Goal: Transaction & Acquisition: Obtain resource

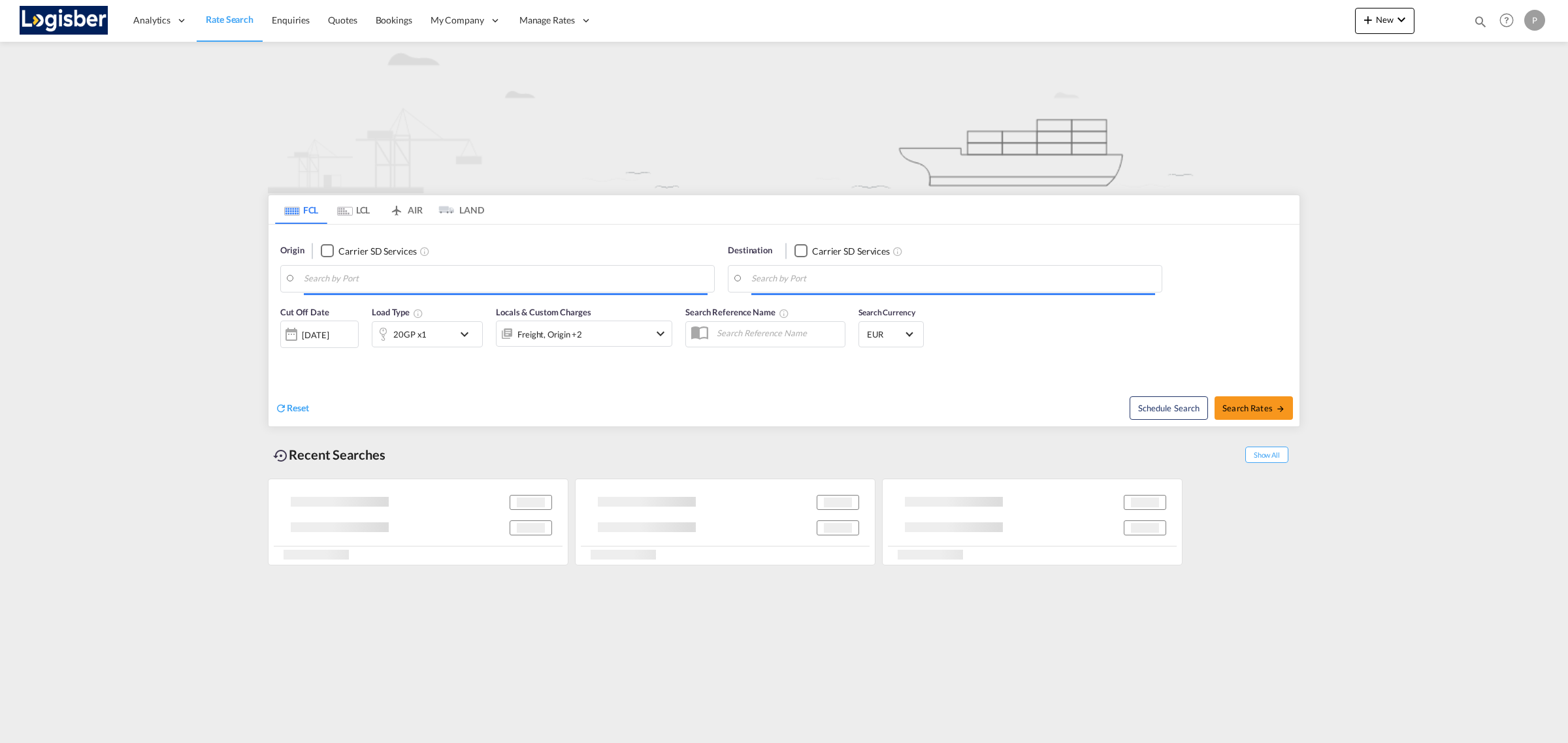
type input "[GEOGRAPHIC_DATA], ESVLC"
type input "Sohar, OMSOH"
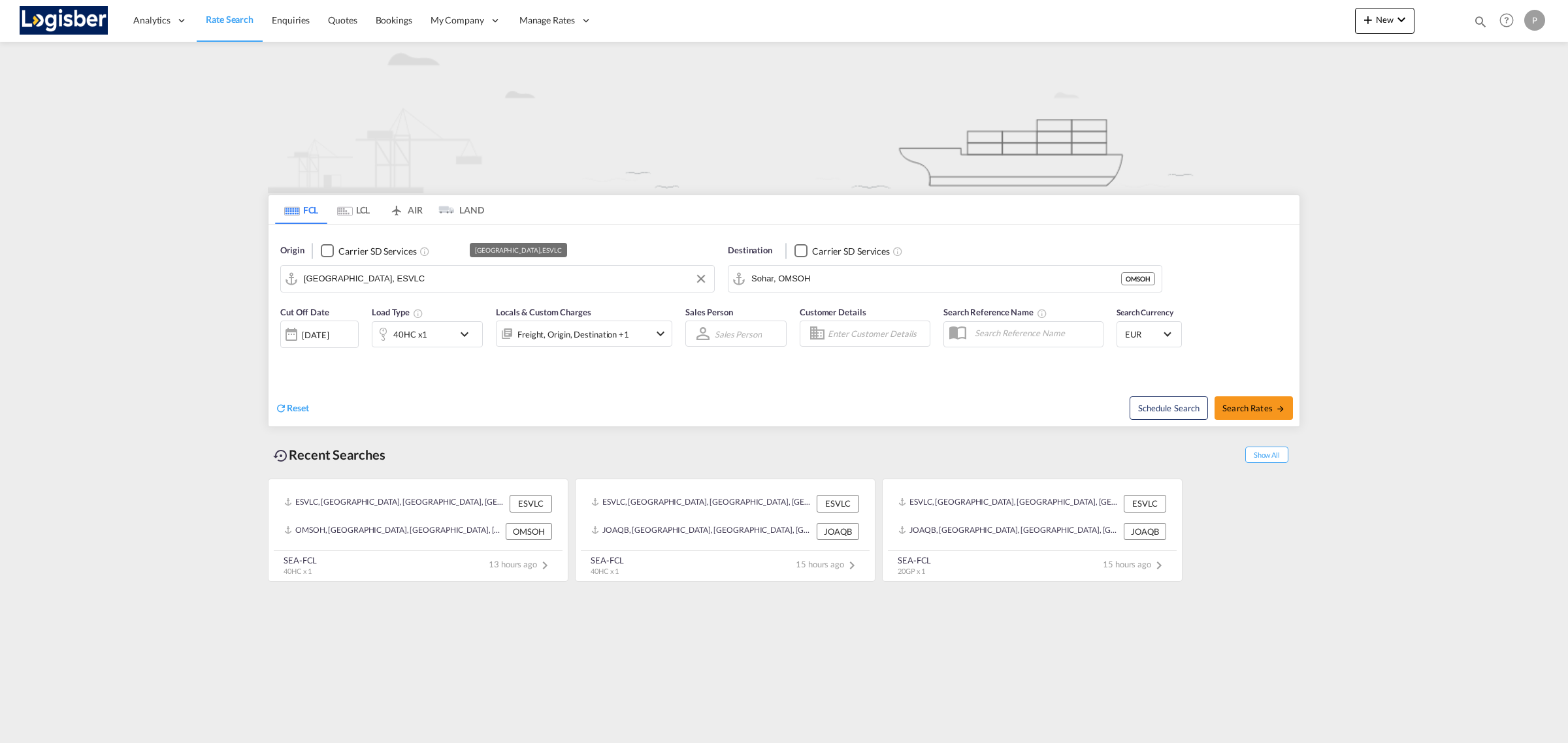
click at [625, 281] on input "[GEOGRAPHIC_DATA], ESVLC" at bounding box center [505, 278] width 404 height 20
click at [818, 278] on input "Sohar, OMSOH" at bounding box center [953, 278] width 404 height 20
click at [1145, 282] on md-icon "Clear Input" at bounding box center [1148, 278] width 14 height 14
click at [869, 273] on body "Analytics Reports Dashboard Rate Search Enquiries Quotes Bookings" at bounding box center [784, 372] width 1568 height 743
click at [841, 306] on div "Ambarli Turkey TRAMB" at bounding box center [852, 316] width 248 height 40
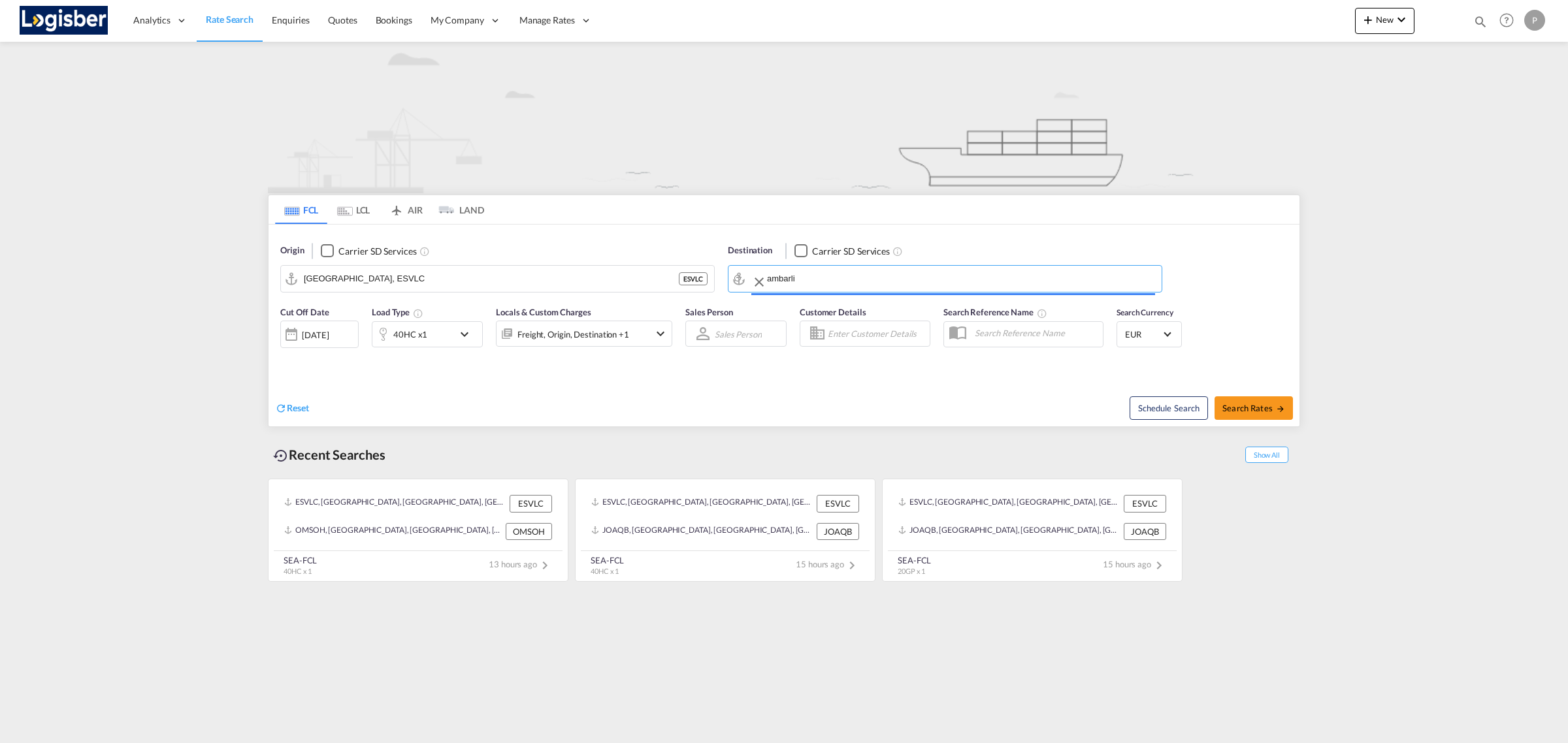
type input "Ambarli, TRAMB"
click at [471, 361] on div "Cut Off Date 01 Oct 2025 01/10/2025 Load Type 40HC x1 Locals & Custom Charges F…" at bounding box center [476, 331] width 405 height 65
click at [457, 338] on md-icon "icon-chevron-down" at bounding box center [467, 334] width 23 height 16
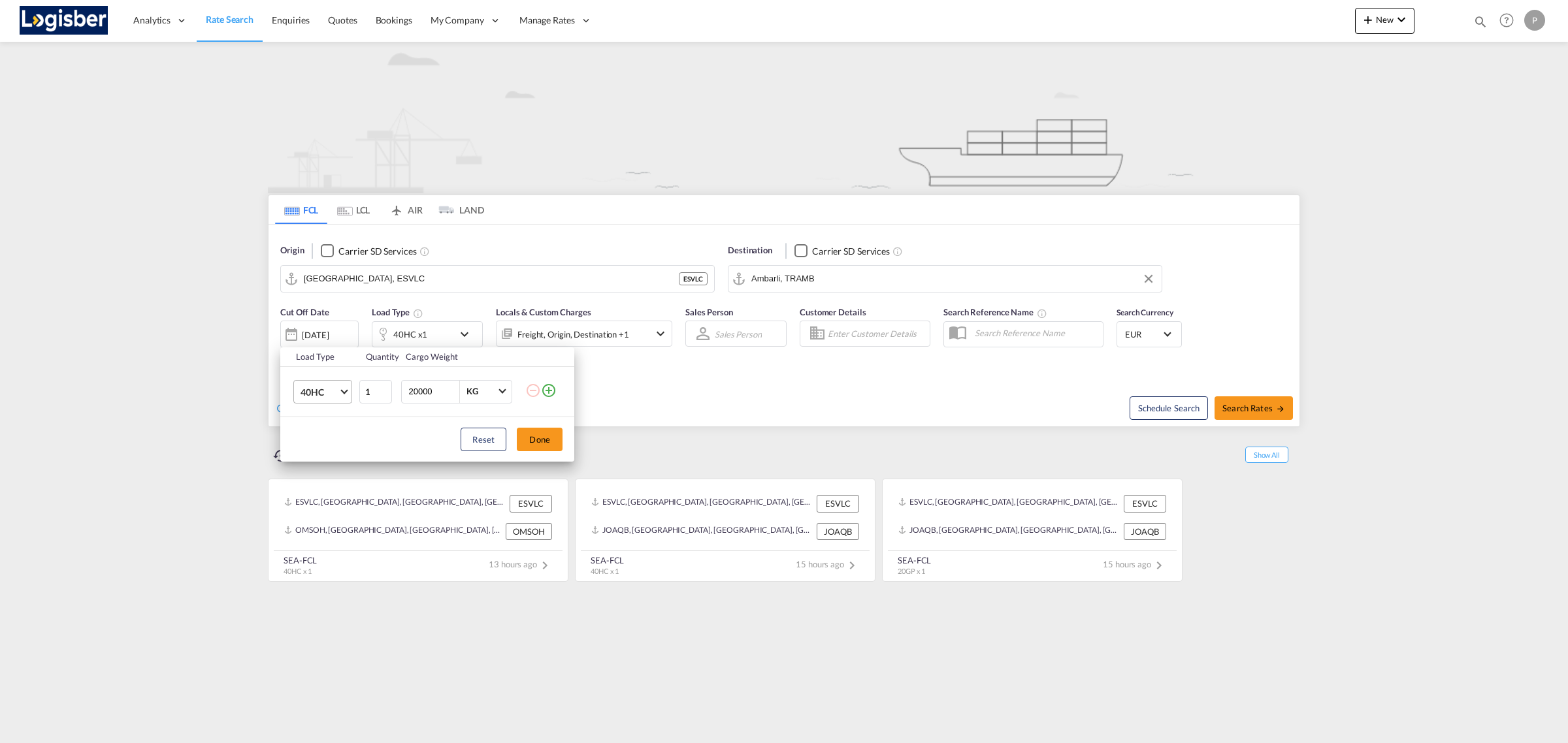
click at [335, 400] on md-select-value "40HC" at bounding box center [325, 392] width 53 height 23
click at [331, 337] on md-option "20GP" at bounding box center [334, 328] width 88 height 31
drag, startPoint x: 541, startPoint y: 435, endPoint x: 597, endPoint y: 461, distance: 61.7
click at [540, 435] on button "Done" at bounding box center [539, 439] width 46 height 24
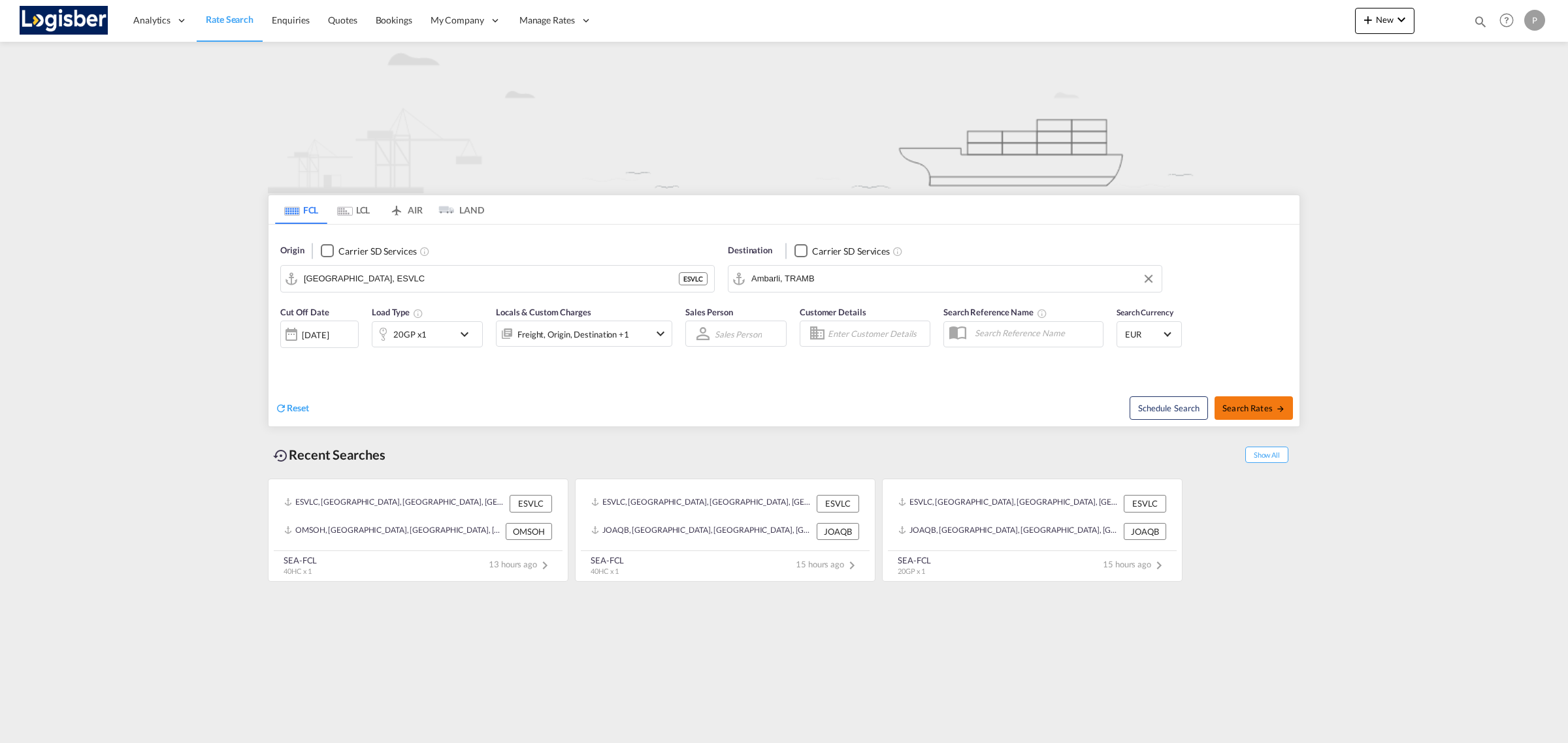
click at [1231, 403] on span "Search Rates" at bounding box center [1253, 408] width 63 height 10
type input "ESVLC to TRAMB / 1 Oct 2025"
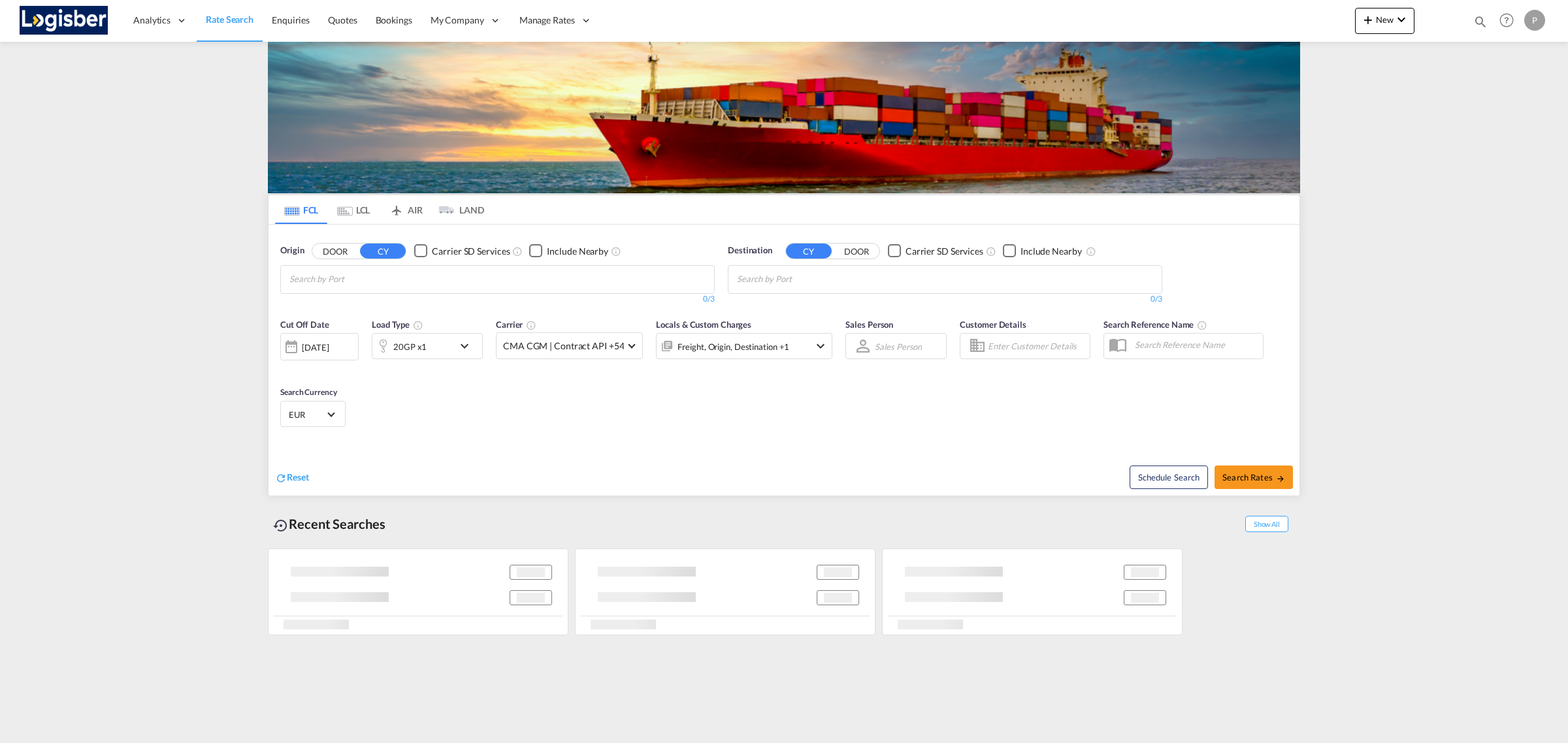
click at [414, 275] on input "Chips input." at bounding box center [352, 279] width 124 height 21
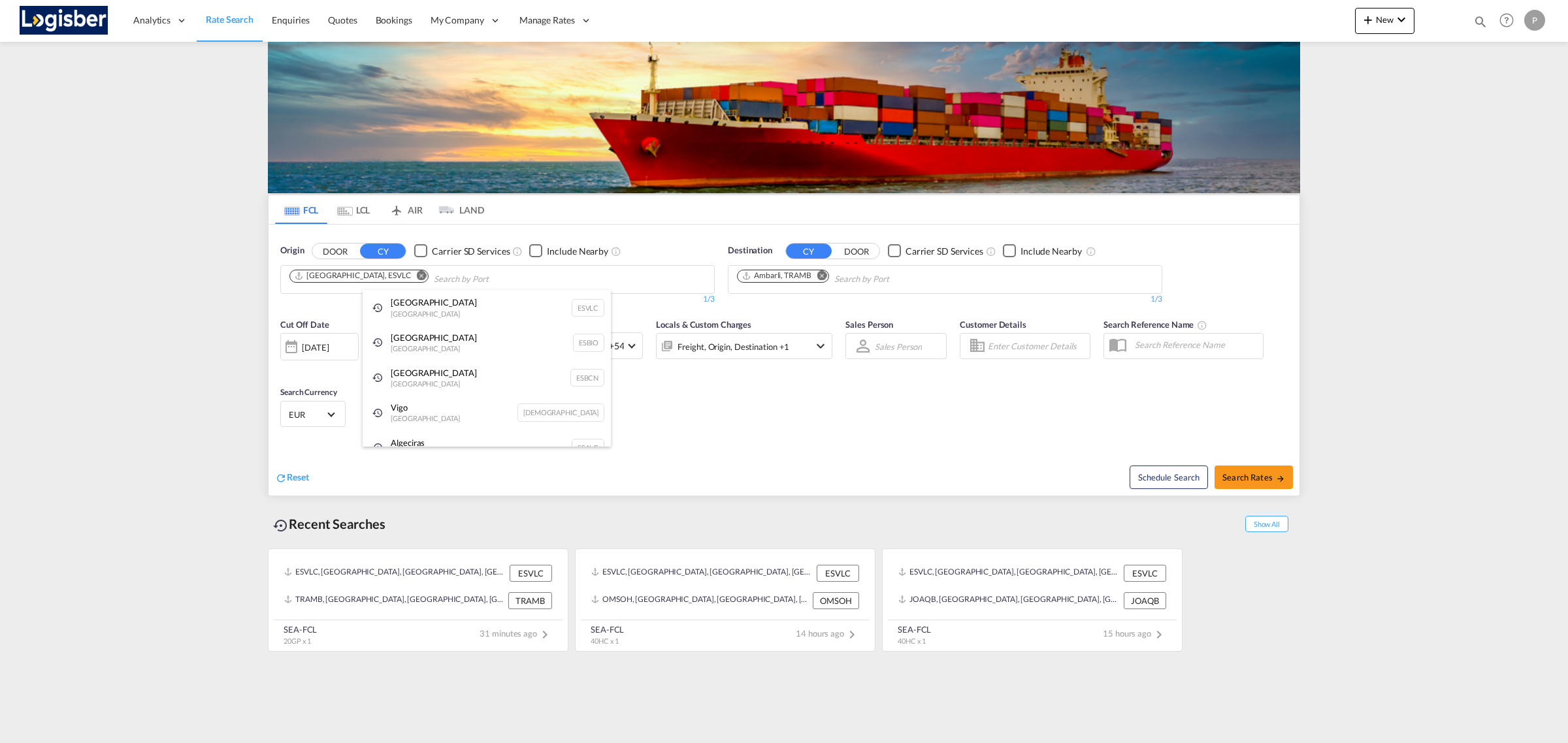
drag, startPoint x: 371, startPoint y: 273, endPoint x: 377, endPoint y: 277, distance: 7.2
drag, startPoint x: 376, startPoint y: 278, endPoint x: 400, endPoint y: 283, distance: 24.5
click at [417, 278] on md-icon "Remove" at bounding box center [421, 276] width 9 height 9
click at [824, 276] on md-icon "Remove" at bounding box center [822, 276] width 9 height 9
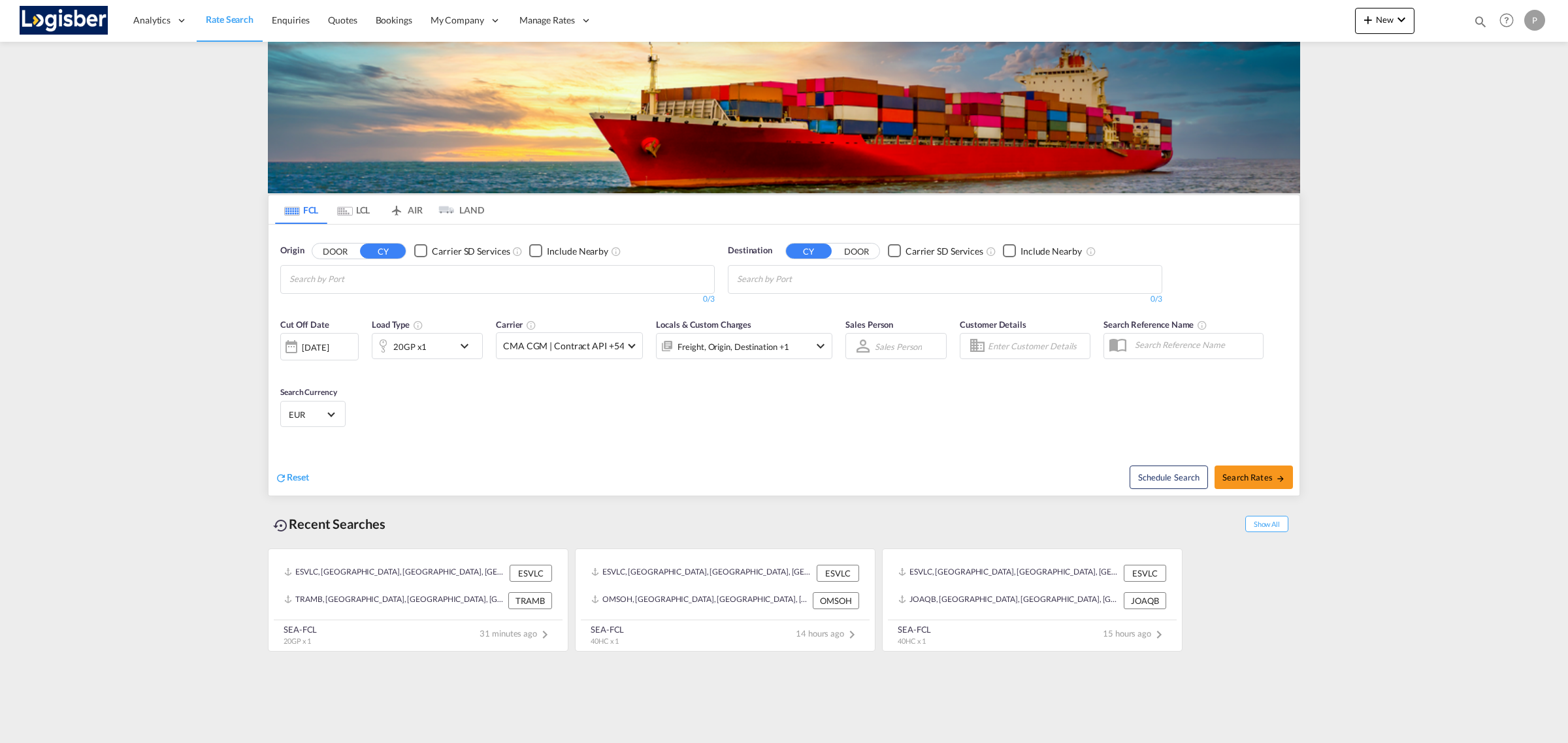
click at [801, 281] on body "Analytics Reports Dashboard Rate Search Enquiries Quotes Bookings" at bounding box center [784, 372] width 1568 height 743
type input "porsgrunn"
click at [785, 300] on div "Porsgrunn [GEOGRAPHIC_DATA] NOPOR" at bounding box center [838, 309] width 248 height 40
click at [572, 277] on body "Analytics Reports Dashboard Rate Search Enquiries Quotes Bookings" at bounding box center [784, 372] width 1568 height 743
type input "[GEOGRAPHIC_DATA]"
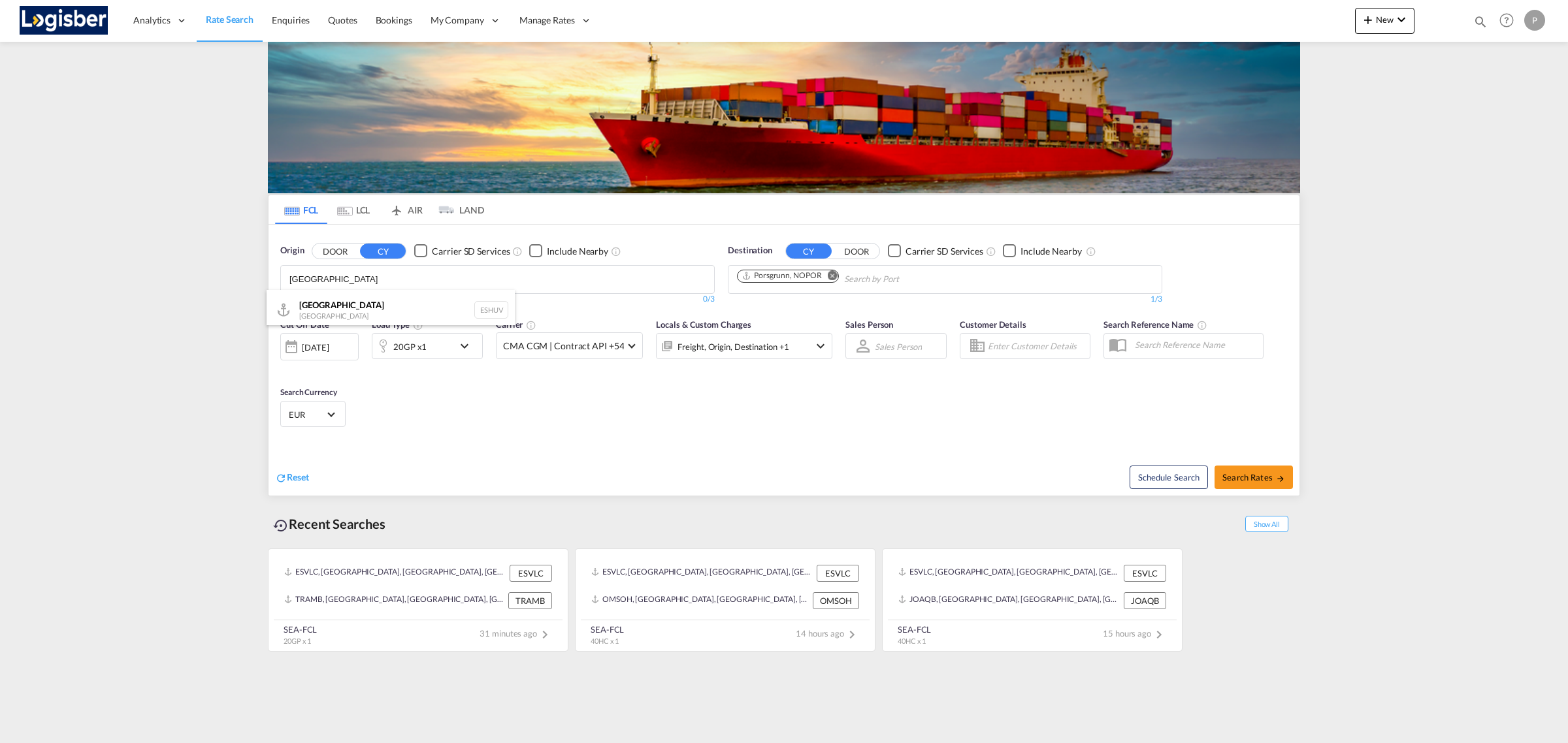
click at [386, 318] on div "[GEOGRAPHIC_DATA] Spain ESHUV" at bounding box center [390, 309] width 248 height 40
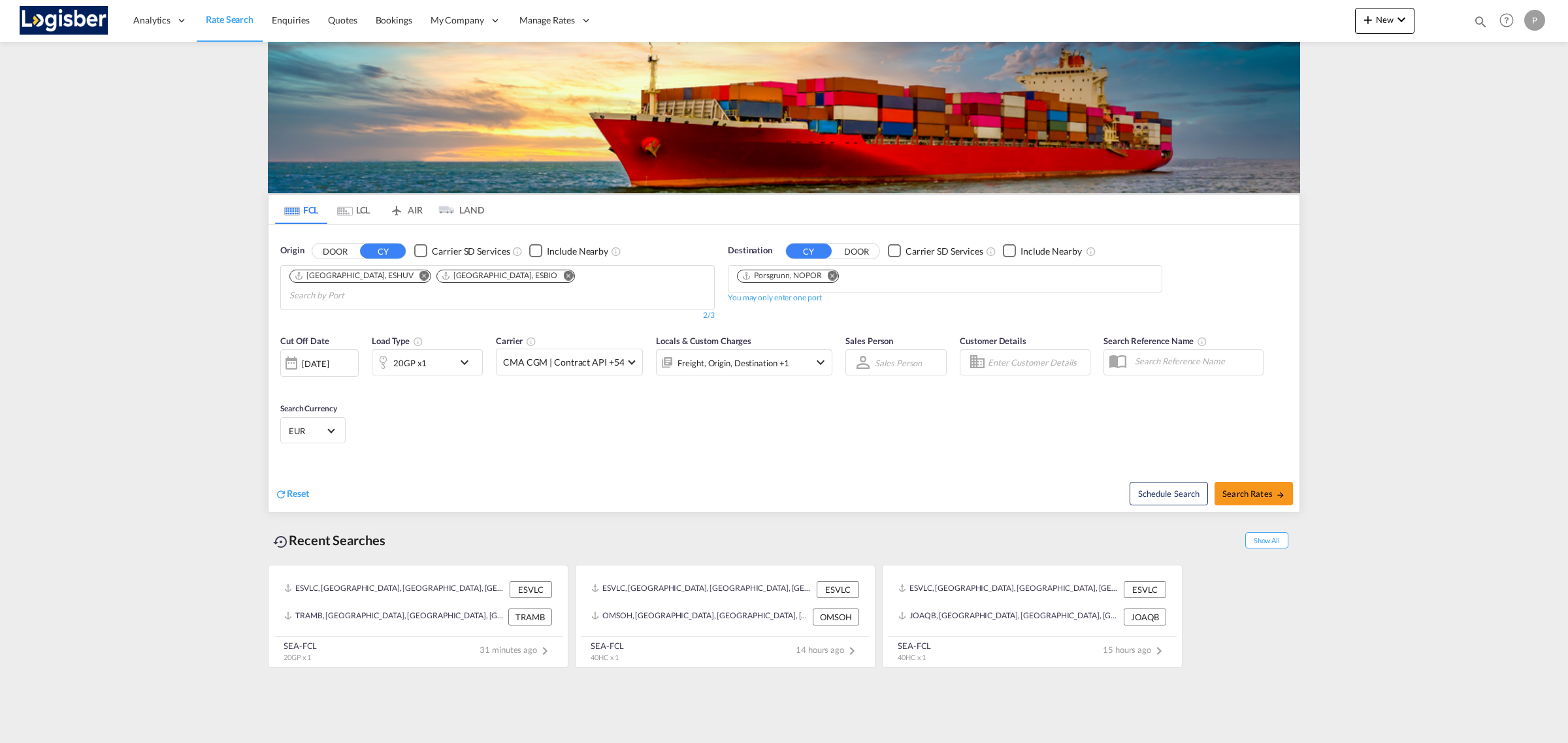
click at [563, 275] on md-icon "Remove" at bounding box center [568, 276] width 9 height 9
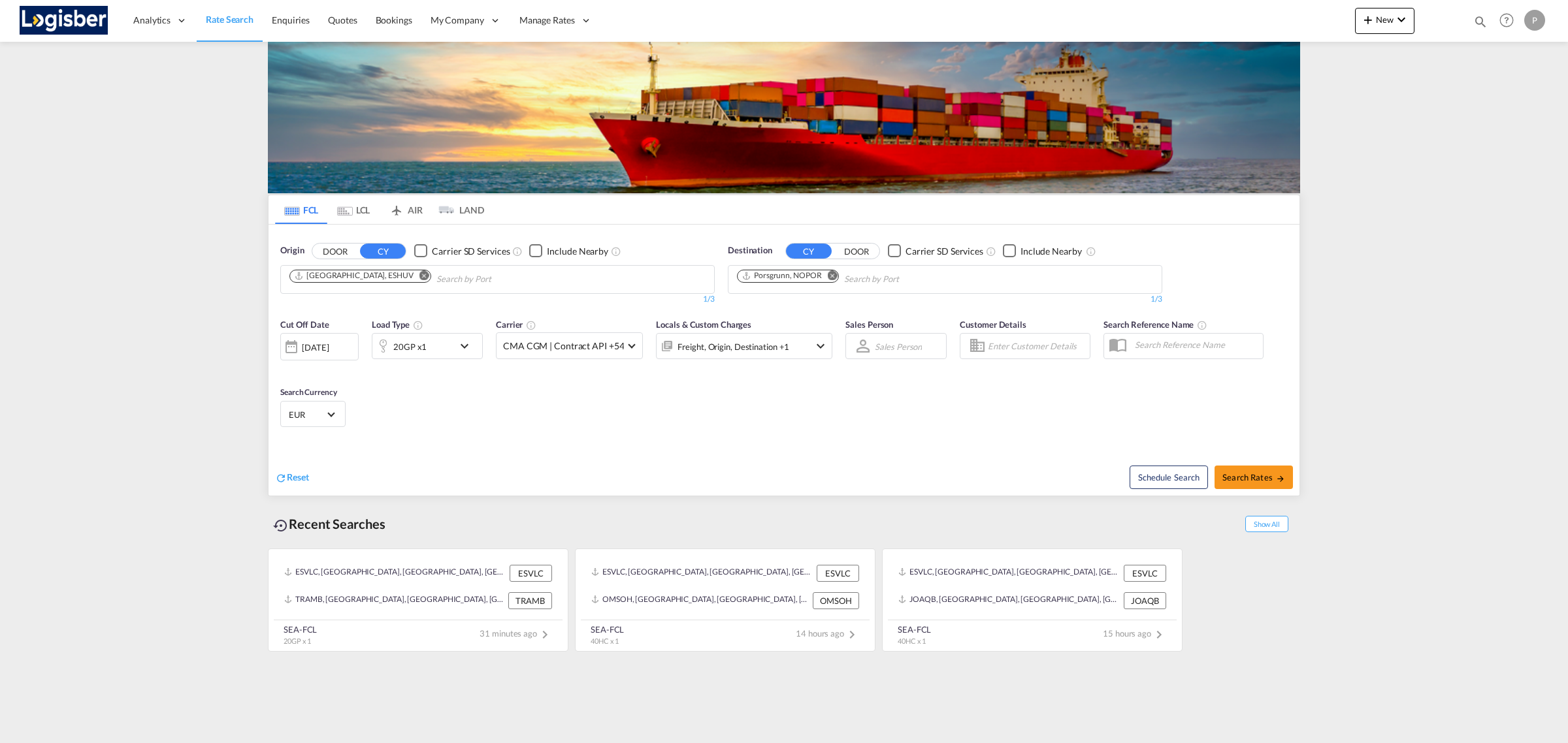
click at [467, 341] on md-icon "icon-chevron-down" at bounding box center [467, 346] width 23 height 16
click at [550, 401] on md-icon "icon-plus-circle-outline" at bounding box center [548, 402] width 16 height 16
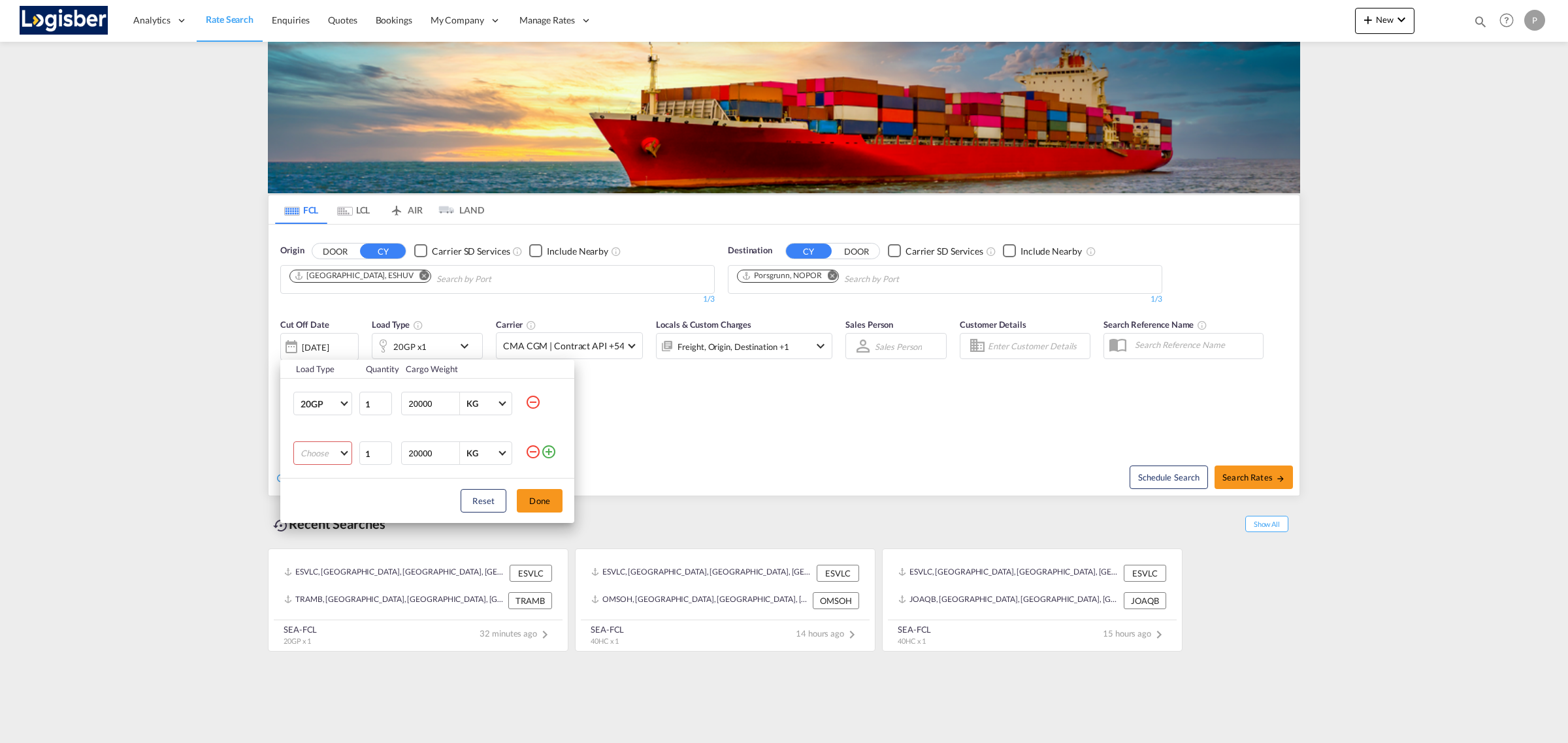
click at [324, 443] on md-select "Choose 20GP 40GP 40HC 45HC 20RE 40RE 40HR 20OT 40OT 20FR 40FR 40NR 20NR 45S 20T…" at bounding box center [323, 452] width 59 height 24
click at [319, 505] on md-option "40HC" at bounding box center [334, 516] width 88 height 31
click at [549, 500] on button "Done" at bounding box center [539, 500] width 46 height 24
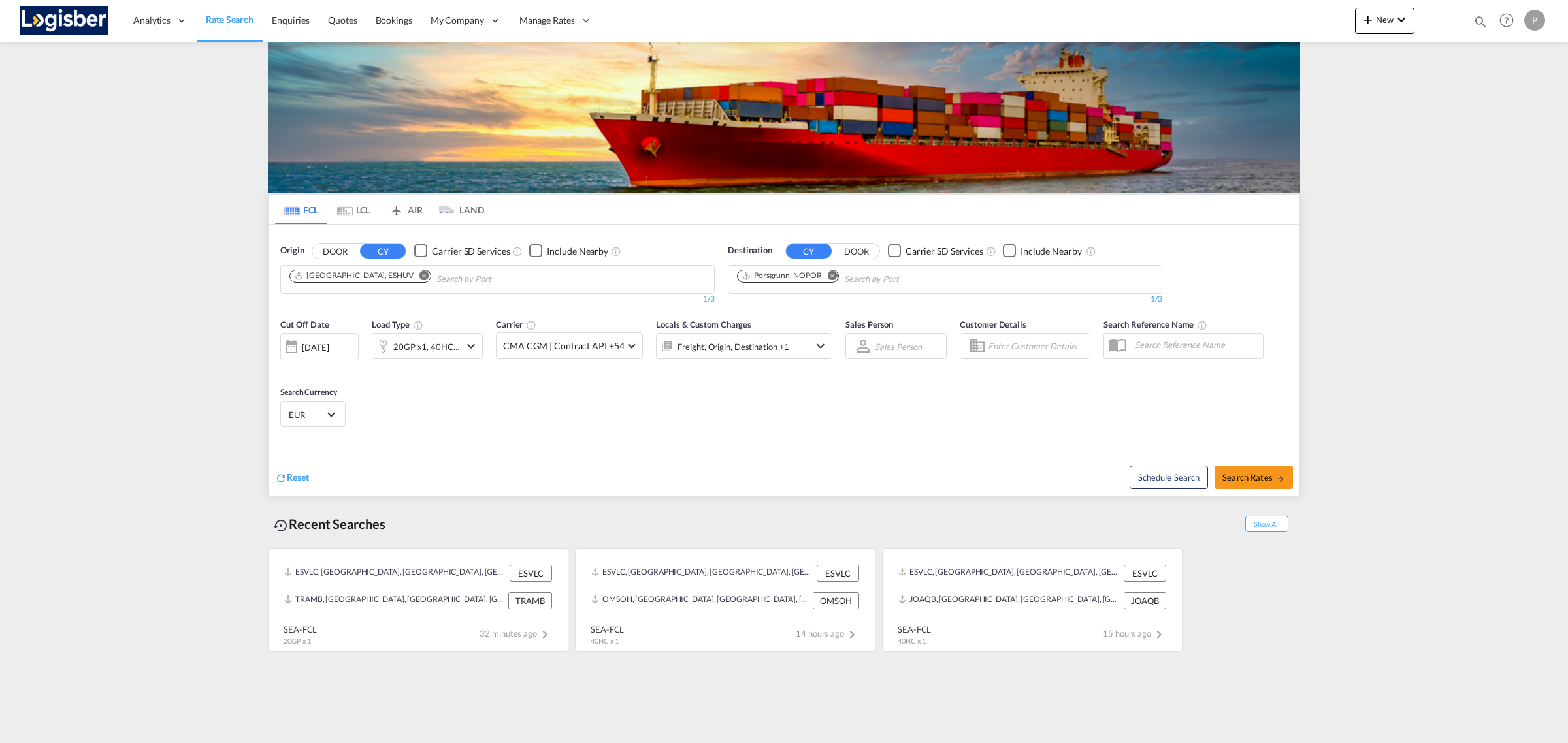
click at [652, 438] on div "Cut Off Date [DATE] [DATE] Load Type 20GP x1, 40HC x1 Carrier CMA CGM | Contrac…" at bounding box center [784, 374] width 1031 height 127
click at [1244, 482] on span "Search Rates" at bounding box center [1253, 477] width 63 height 10
type input "ESHUV to NOPOR / [DATE]"
